Goal: Task Accomplishment & Management: Manage account settings

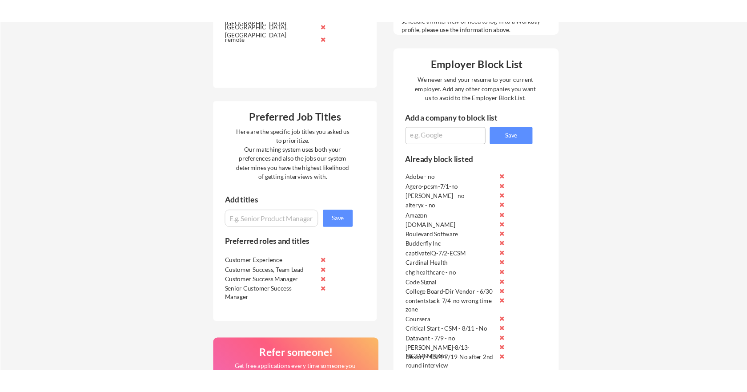
scroll to position [400, 0]
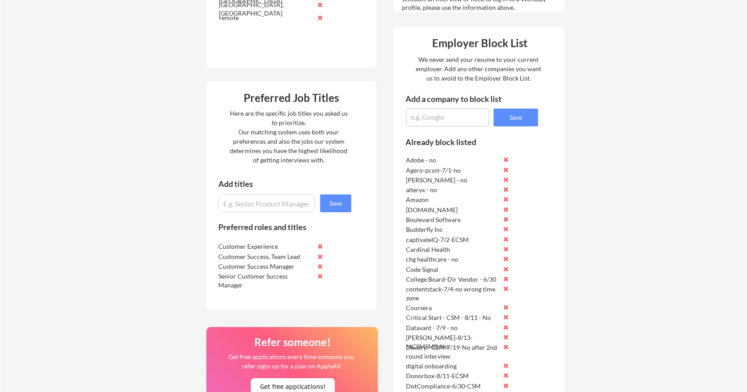
click at [420, 114] on textarea at bounding box center [447, 118] width 83 height 18
type textarea "Elsevier-CSM Nurse Ed-8/13"
click at [517, 113] on button "Save" at bounding box center [516, 118] width 44 height 18
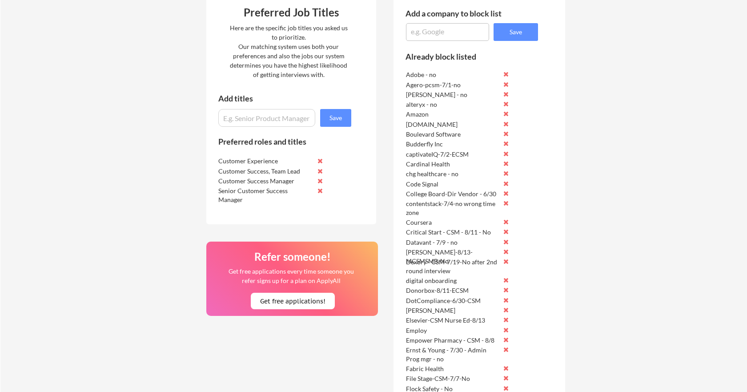
scroll to position [310, 0]
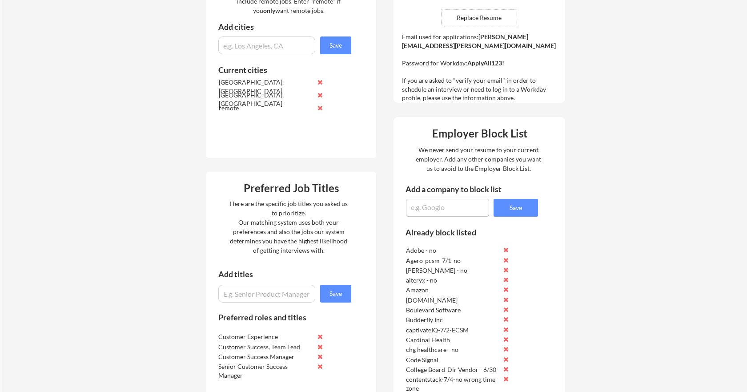
click at [426, 209] on textarea at bounding box center [447, 208] width 83 height 18
click at [433, 210] on textarea "Northern Light Group - 8/13" at bounding box center [447, 208] width 83 height 18
type textarea "Northern Light Group - 8/13- sent to [PERSON_NAME]-ECSM"
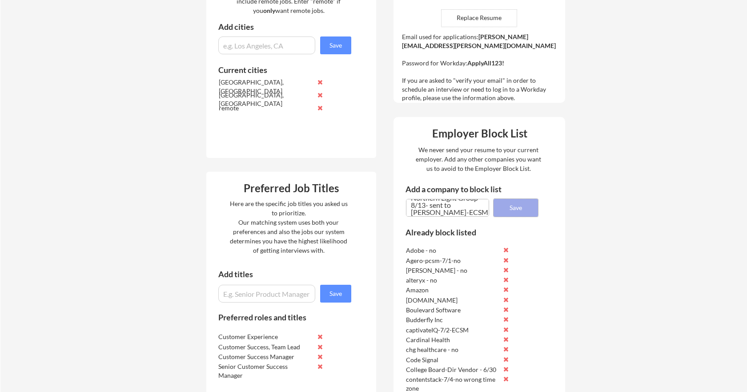
click at [523, 206] on button "Save" at bounding box center [516, 208] width 44 height 18
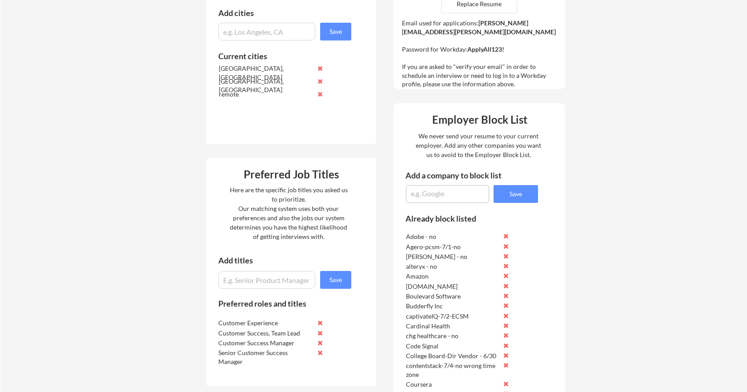
scroll to position [217, 0]
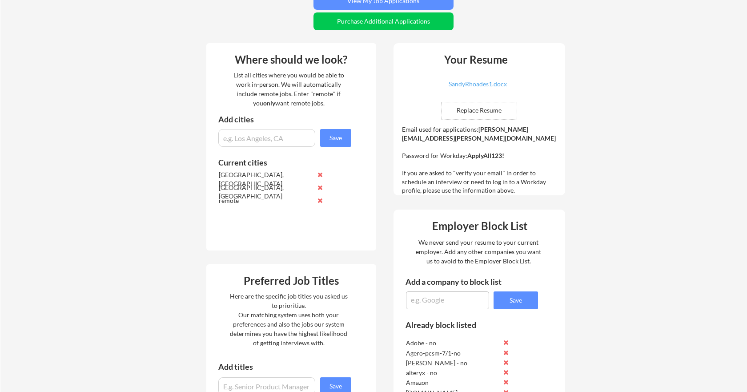
click at [433, 300] on textarea at bounding box center [447, 300] width 83 height 18
type textarea "Iterable-8/12-CSM"
click at [518, 291] on button "Save" at bounding box center [516, 300] width 44 height 18
click at [425, 294] on textarea at bounding box center [447, 300] width 83 height 18
click at [476, 302] on textarea "SearchStax-8/13-" at bounding box center [447, 300] width 83 height 18
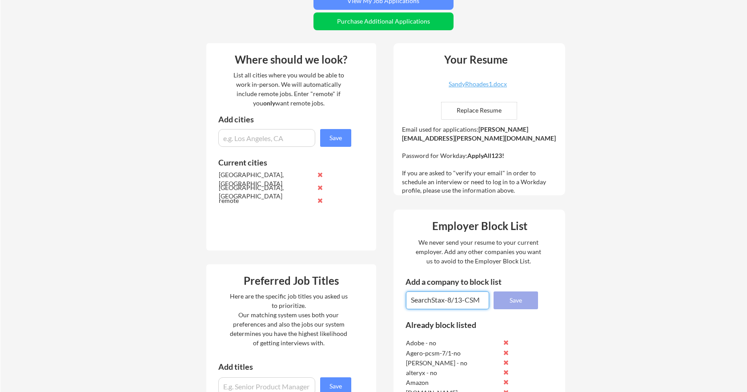
type textarea "SearchStax-8/13-CSM"
click at [525, 298] on button "Save" at bounding box center [516, 300] width 44 height 18
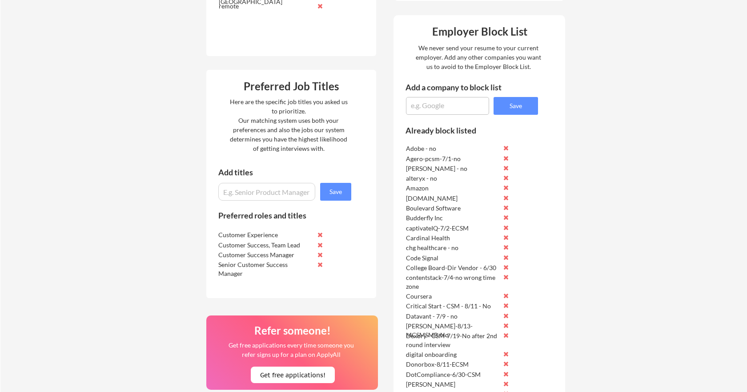
scroll to position [418, 0]
